Goal: Task Accomplishment & Management: Use online tool/utility

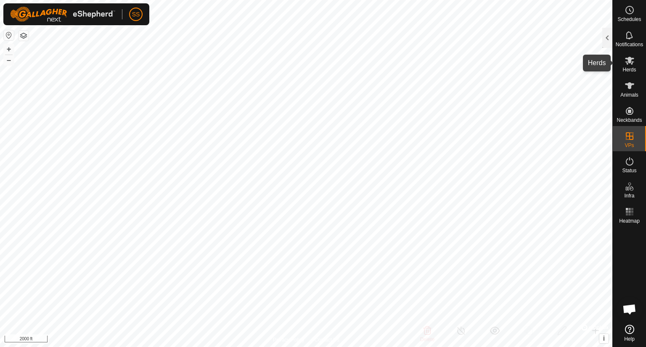
click at [634, 67] on span "Herds" at bounding box center [628, 69] width 13 height 5
click at [605, 38] on div at bounding box center [607, 38] width 10 height 20
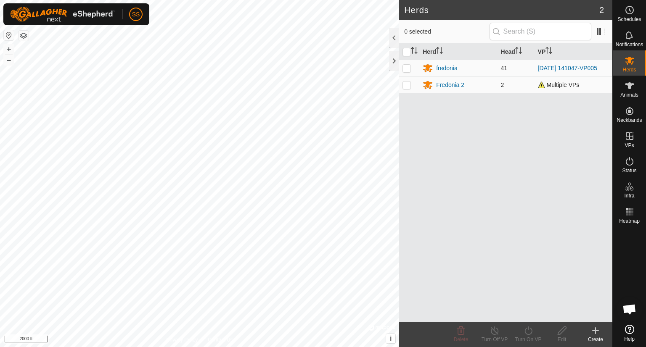
click at [545, 85] on span "Multiple VPs" at bounding box center [559, 85] width 42 height 7
click at [626, 37] on icon at bounding box center [629, 35] width 10 height 10
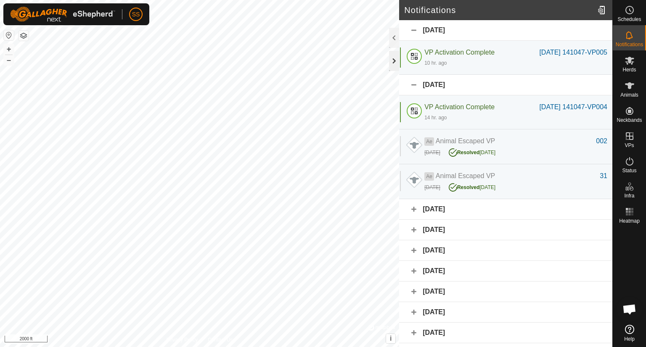
click at [393, 58] on div at bounding box center [394, 61] width 10 height 20
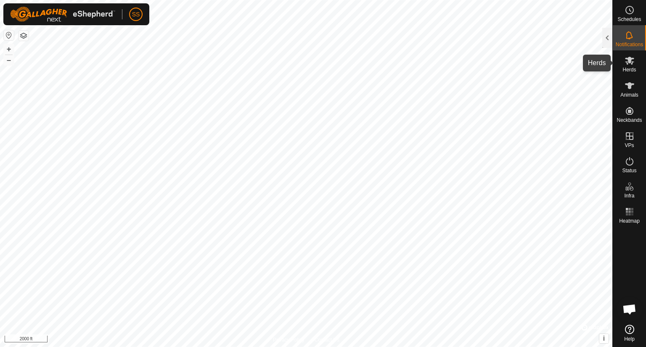
click at [625, 63] on icon at bounding box center [629, 60] width 10 height 10
click at [610, 39] on div at bounding box center [607, 38] width 10 height 20
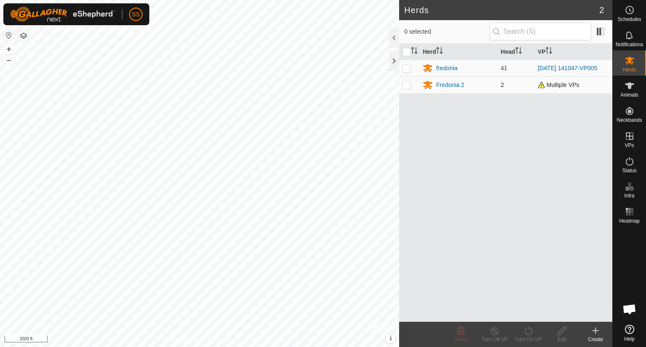
click at [406, 84] on p-checkbox at bounding box center [406, 85] width 8 height 7
checkbox input "true"
click at [530, 331] on icon at bounding box center [528, 331] width 11 height 10
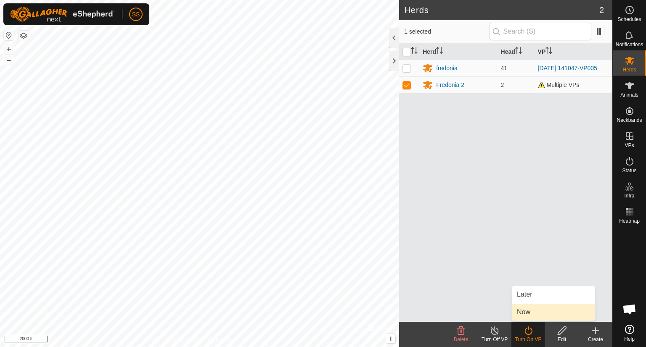
click at [531, 312] on link "Now" at bounding box center [553, 312] width 83 height 17
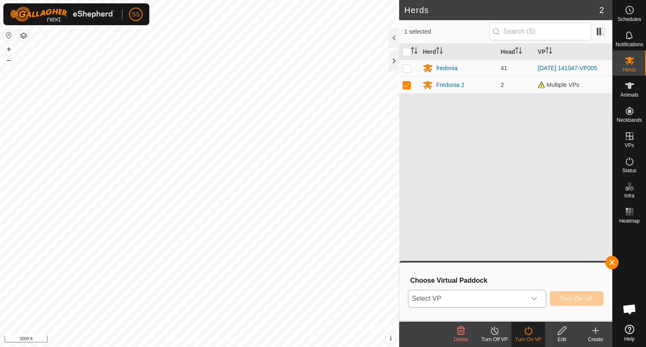
click at [535, 296] on icon "dropdown trigger" at bounding box center [534, 299] width 7 height 7
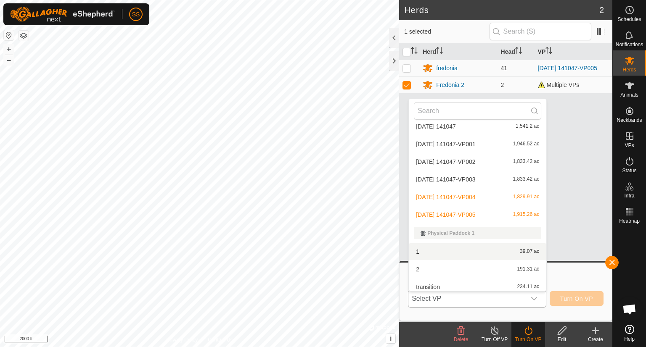
scroll to position [29, 0]
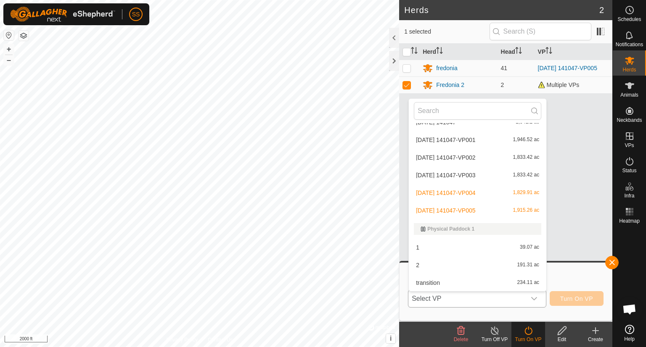
click at [504, 281] on li "transition 234.11 ac" at bounding box center [477, 283] width 137 height 17
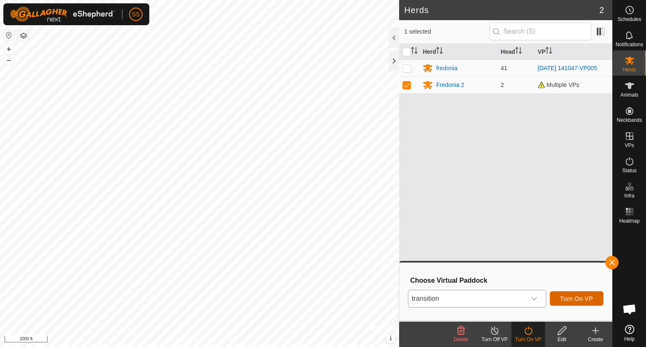
click at [579, 297] on span "Turn On VP" at bounding box center [576, 299] width 33 height 7
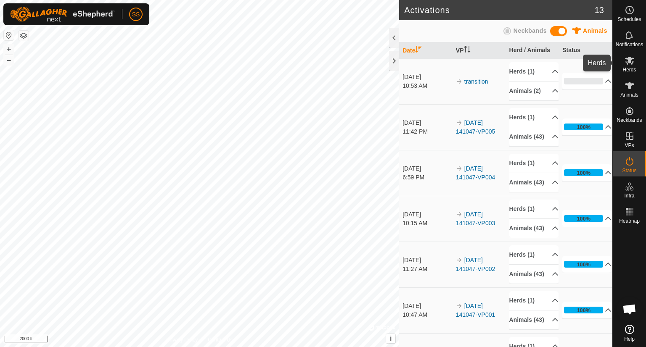
click at [631, 62] on icon at bounding box center [629, 61] width 9 height 8
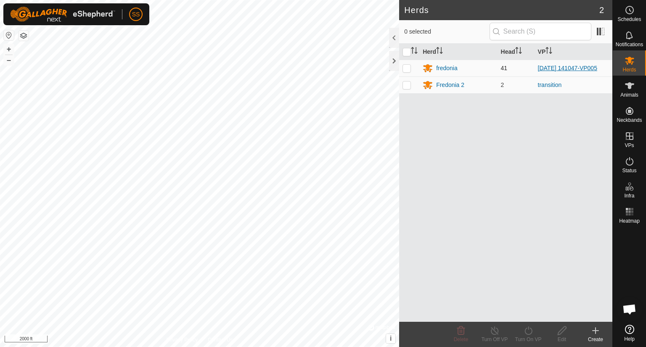
click at [553, 68] on link "[DATE] 141047-VP005" at bounding box center [567, 68] width 59 height 7
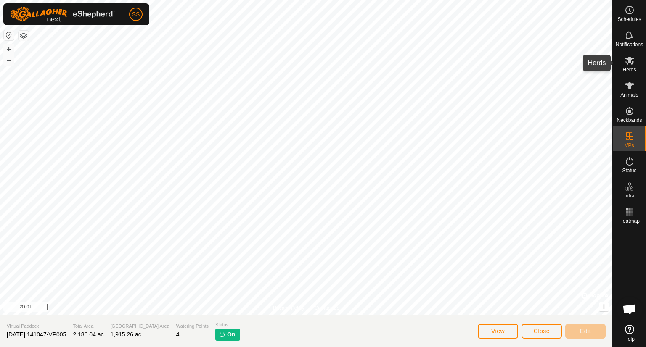
click at [626, 65] on icon at bounding box center [629, 60] width 10 height 10
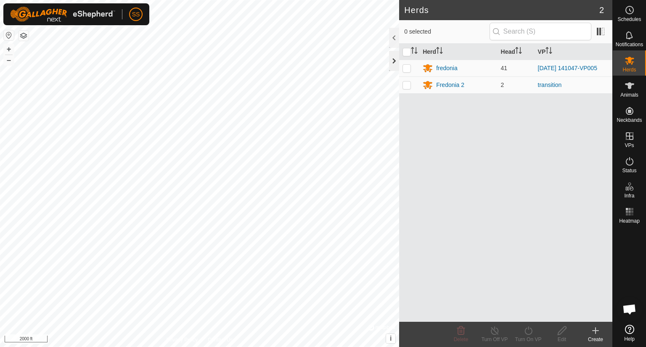
click at [394, 59] on div at bounding box center [394, 61] width 10 height 20
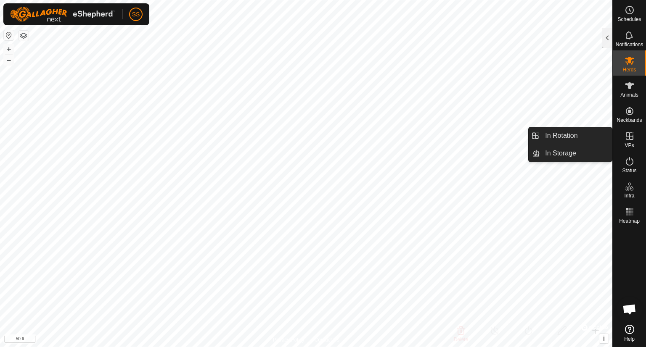
click at [628, 137] on icon at bounding box center [630, 136] width 8 height 8
click at [561, 139] on link "In Rotation" at bounding box center [576, 135] width 72 height 17
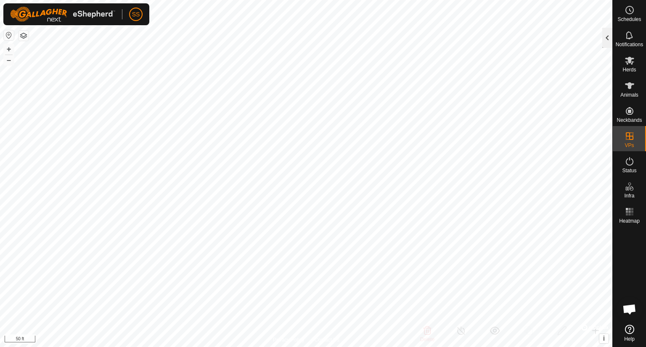
click at [608, 44] on div at bounding box center [607, 38] width 10 height 20
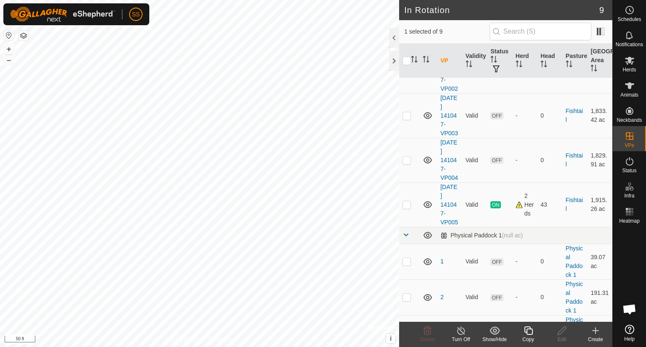
scroll to position [198, 0]
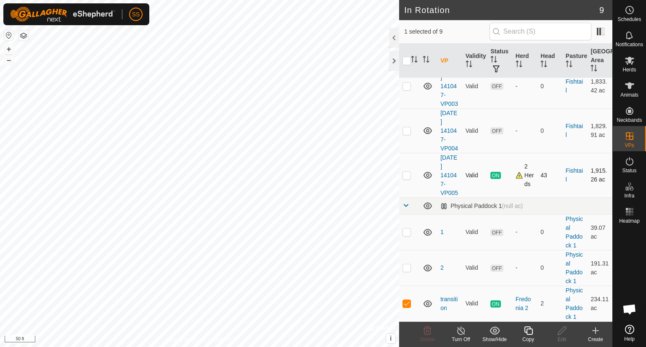
click at [407, 167] on td at bounding box center [409, 175] width 20 height 45
click at [408, 166] on td at bounding box center [409, 175] width 20 height 45
checkbox input "false"
click at [410, 301] on p-checkbox at bounding box center [406, 303] width 8 height 7
checkbox input "false"
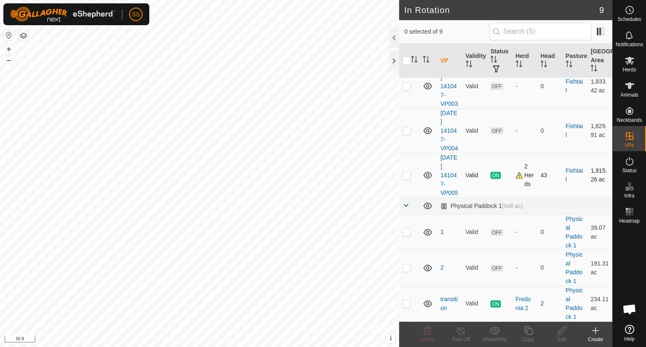
click at [408, 172] on p-checkbox at bounding box center [406, 175] width 8 height 7
checkbox input "true"
click at [531, 331] on icon at bounding box center [528, 331] width 11 height 10
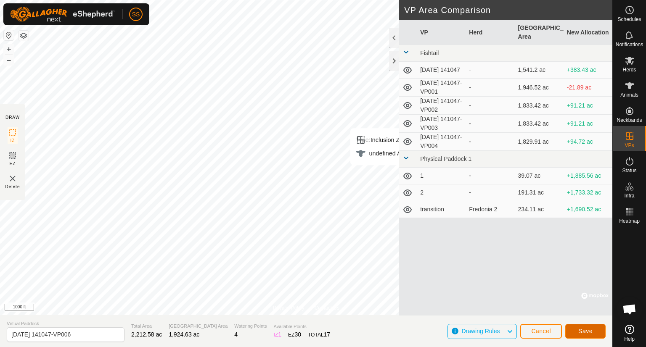
click at [587, 330] on span "Save" at bounding box center [585, 331] width 14 height 7
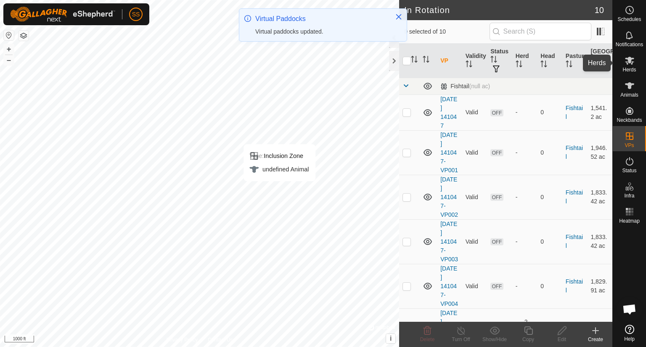
click at [626, 64] on icon at bounding box center [629, 60] width 10 height 10
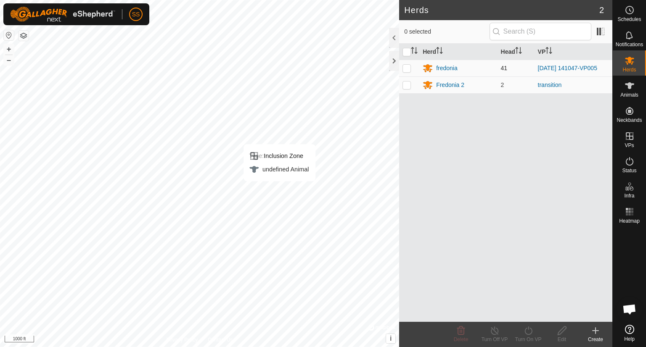
click at [410, 68] on p-tablecheckbox at bounding box center [406, 68] width 8 height 7
checkbox input "true"
click at [528, 332] on icon at bounding box center [528, 331] width 11 height 10
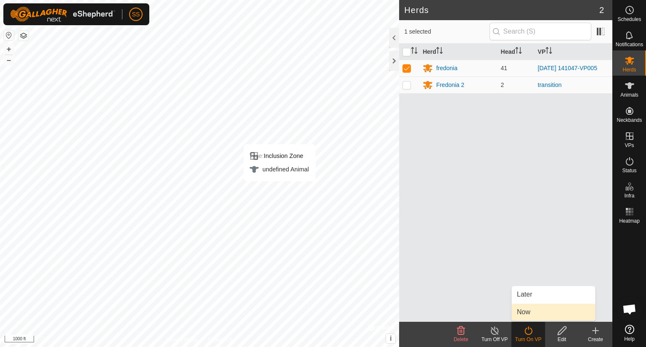
click at [535, 310] on link "Now" at bounding box center [553, 312] width 83 height 17
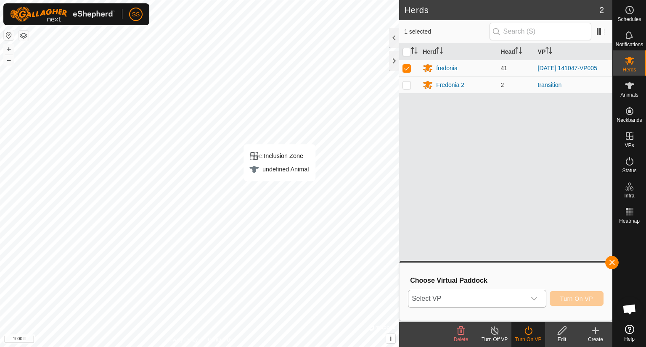
click at [535, 297] on icon "dropdown trigger" at bounding box center [534, 299] width 7 height 7
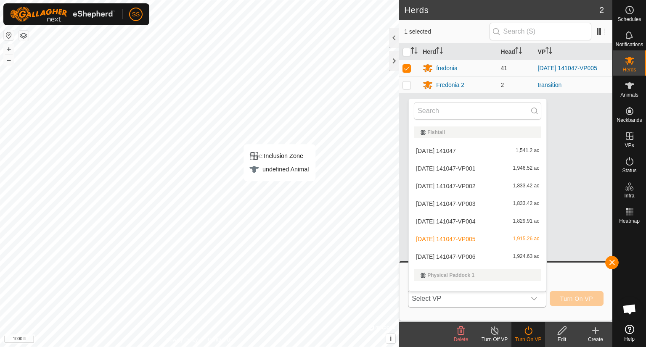
scroll to position [11, 0]
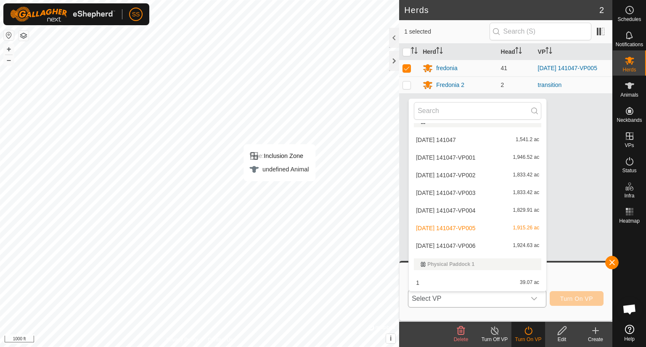
click at [466, 246] on li "[DATE] 141047-VP006 1,924.63 ac" at bounding box center [477, 246] width 137 height 17
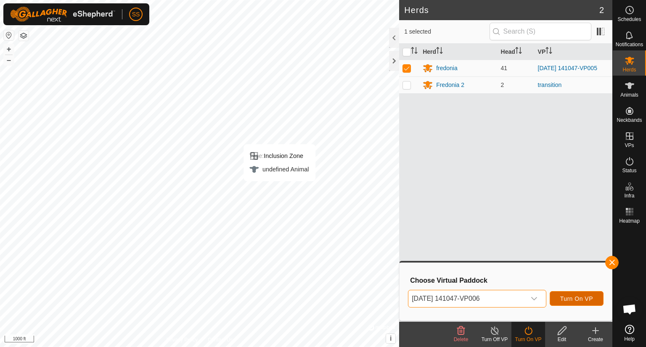
click at [573, 297] on span "Turn On VP" at bounding box center [576, 299] width 33 height 7
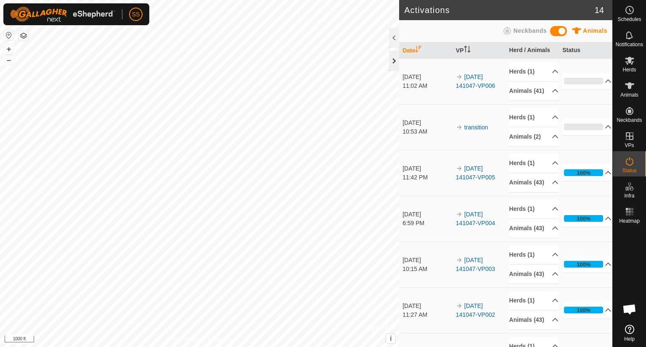
click at [389, 62] on div at bounding box center [394, 61] width 10 height 20
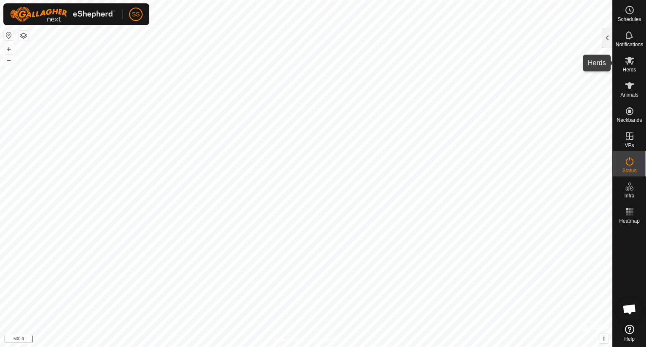
click at [625, 66] on es-mob-svg-icon at bounding box center [629, 60] width 15 height 13
click at [605, 40] on div at bounding box center [607, 38] width 10 height 20
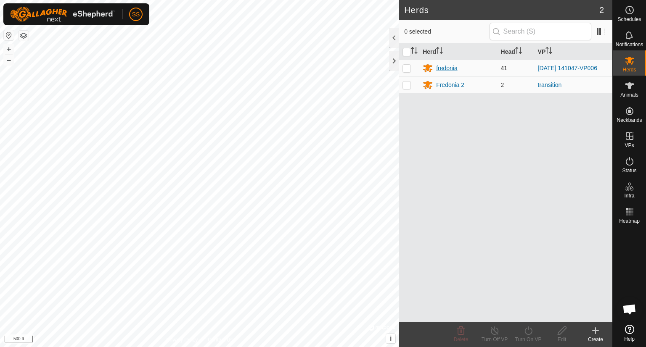
click at [447, 65] on div "fredonia" at bounding box center [446, 68] width 21 height 9
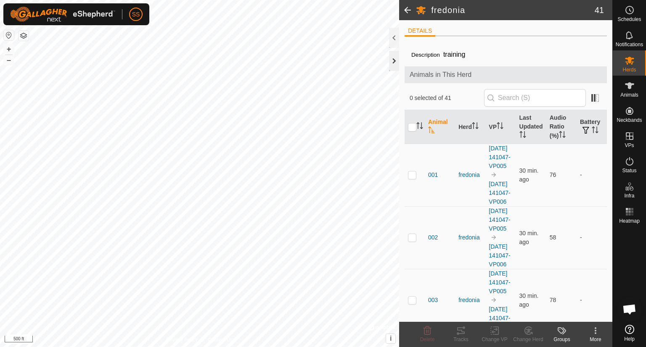
click at [392, 61] on div at bounding box center [394, 61] width 10 height 20
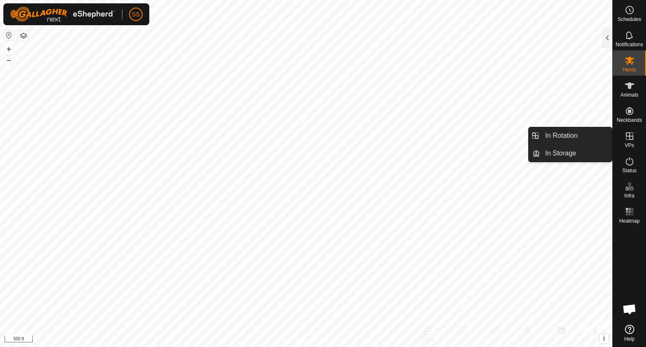
click at [630, 141] on es-virtualpaddocks-svg-icon at bounding box center [629, 135] width 15 height 13
click at [561, 134] on link "In Rotation" at bounding box center [576, 135] width 72 height 17
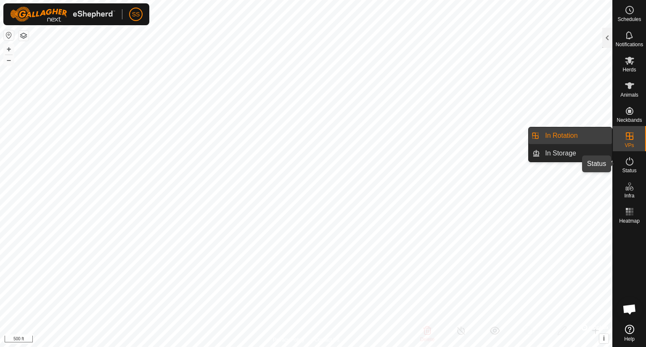
click at [632, 164] on icon at bounding box center [629, 161] width 10 height 10
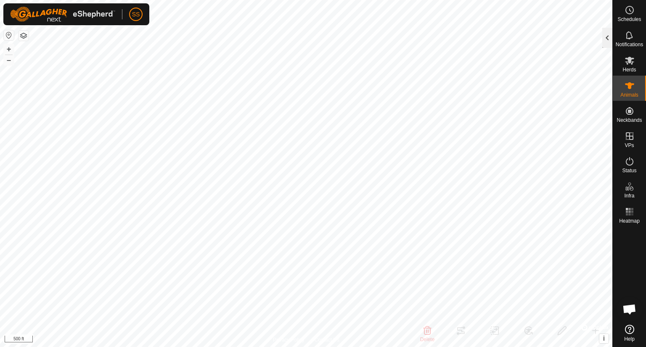
click at [604, 37] on div at bounding box center [607, 38] width 10 height 20
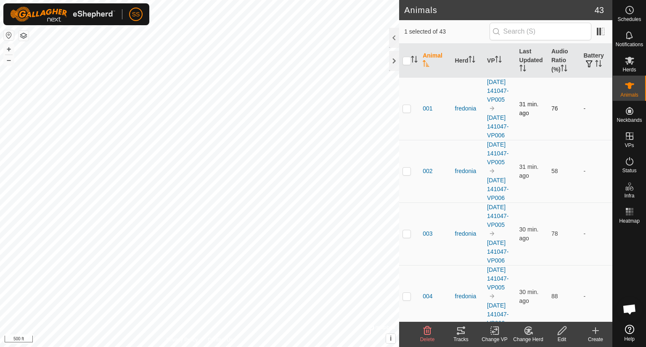
checkbox input "false"
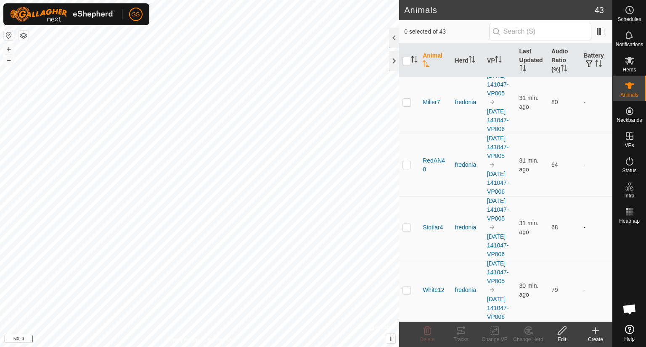
scroll to position [3148, 0]
